Goal: Contribute content: Add original content to the website for others to see

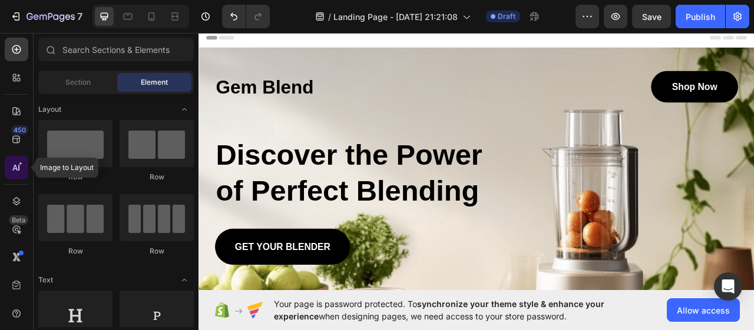
click at [15, 161] on div at bounding box center [17, 168] width 24 height 24
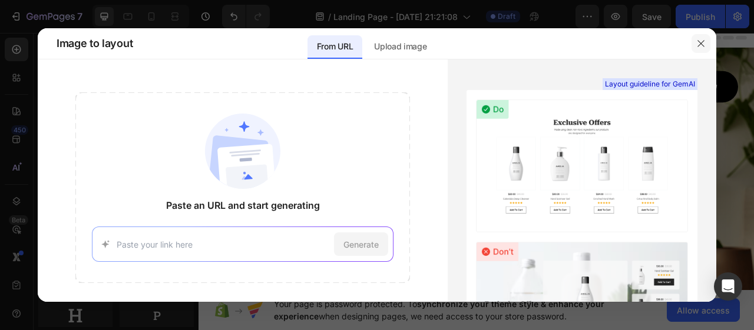
click at [701, 42] on icon "button" at bounding box center [700, 43] width 9 height 9
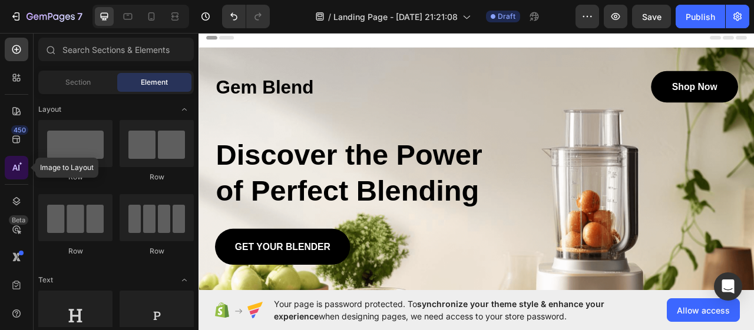
click at [18, 163] on icon at bounding box center [17, 168] width 12 height 12
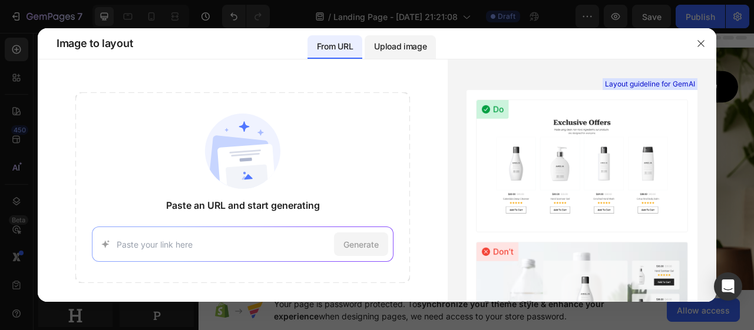
click at [393, 44] on p "Upload image" at bounding box center [400, 46] width 52 height 14
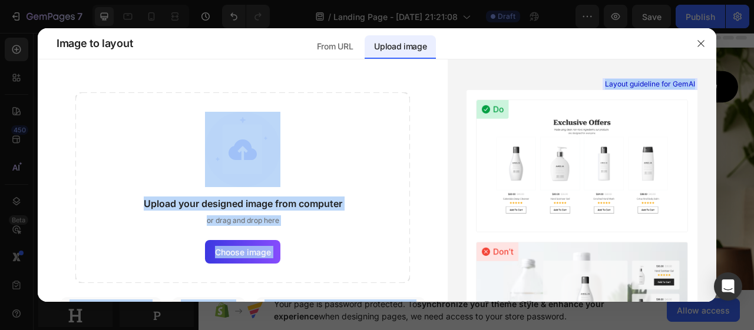
drag, startPoint x: 539, startPoint y: 47, endPoint x: 536, endPoint y: 145, distance: 98.4
click at [536, 59] on div "Image to layout From URL Upload image" at bounding box center [362, 43] width 648 height 31
click at [699, 39] on icon "button" at bounding box center [700, 43] width 9 height 9
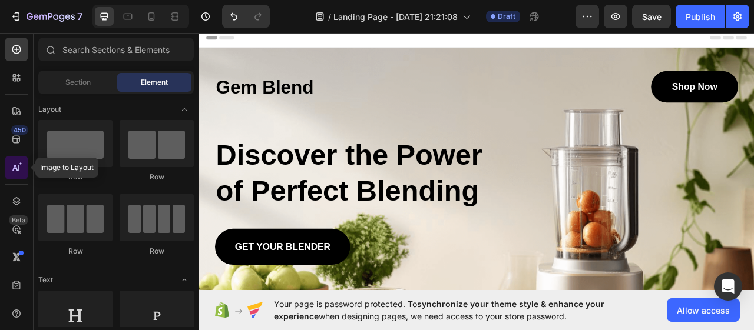
click at [18, 165] on icon at bounding box center [18, 168] width 1 height 6
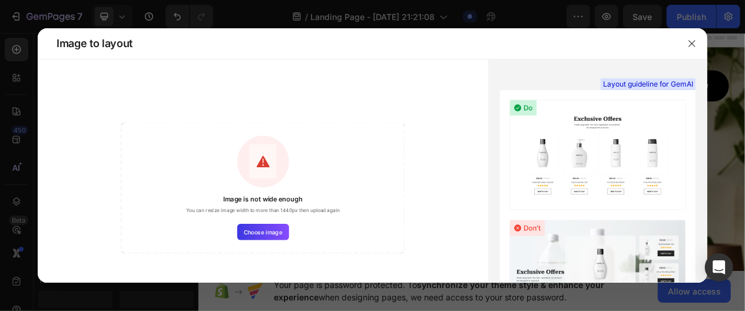
drag, startPoint x: 502, startPoint y: 39, endPoint x: 575, endPoint y: -104, distance: 160.4
click at [575, 28] on div "Image to layout" at bounding box center [357, 43] width 639 height 31
click at [426, 39] on div "Image to layout" at bounding box center [361, 43] width 629 height 31
drag, startPoint x: 583, startPoint y: 39, endPoint x: 661, endPoint y: -120, distance: 177.5
click at [661, 28] on div "Image to layout" at bounding box center [357, 43] width 639 height 31
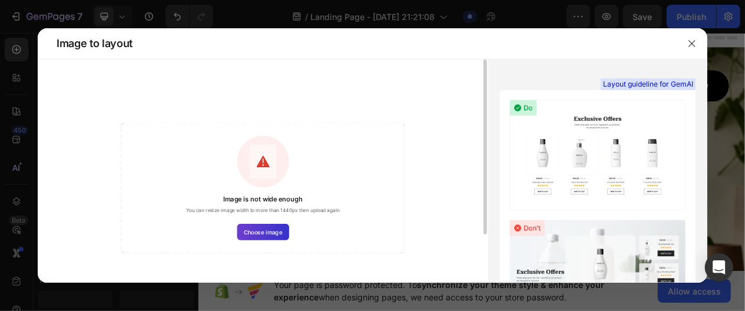
click at [265, 228] on span "Choose image" at bounding box center [263, 232] width 38 height 8
click at [0, 0] on input "Choose image" at bounding box center [0, 0] width 0 height 0
click at [257, 231] on span "Choose image" at bounding box center [263, 232] width 38 height 8
click at [0, 0] on input "Choose image" at bounding box center [0, 0] width 0 height 0
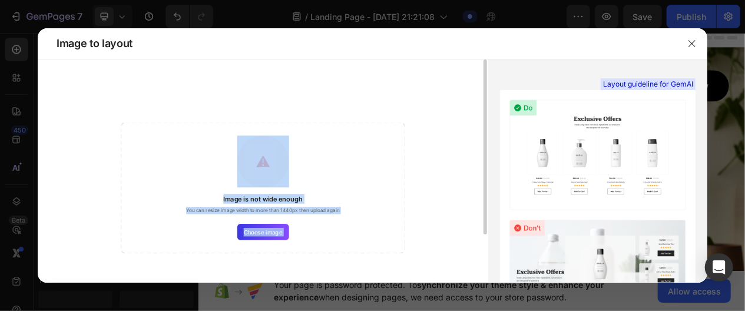
drag, startPoint x: 622, startPoint y: 44, endPoint x: 578, endPoint y: 83, distance: 58.4
click at [578, 59] on div "Image to layout" at bounding box center [357, 43] width 639 height 31
click at [203, 242] on div "Image is not wide enough You can resize image width to more than 1440px then up…" at bounding box center [263, 187] width 284 height 131
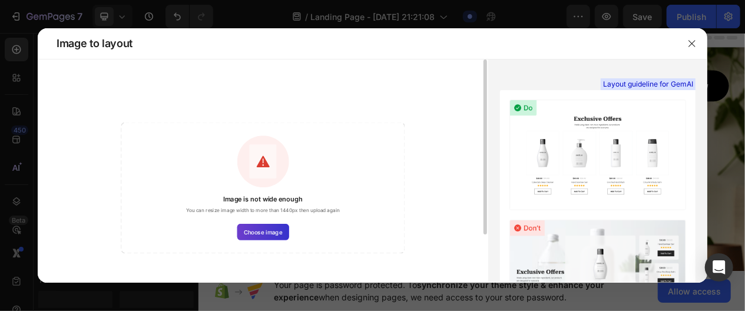
click at [248, 231] on span "Choose image" at bounding box center [263, 232] width 38 height 8
click at [0, 0] on input "Choose image" at bounding box center [0, 0] width 0 height 0
click at [260, 225] on label "Choose image" at bounding box center [263, 232] width 52 height 16
click at [0, 0] on input "Choose image" at bounding box center [0, 0] width 0 height 0
